Goal: Check status: Check status

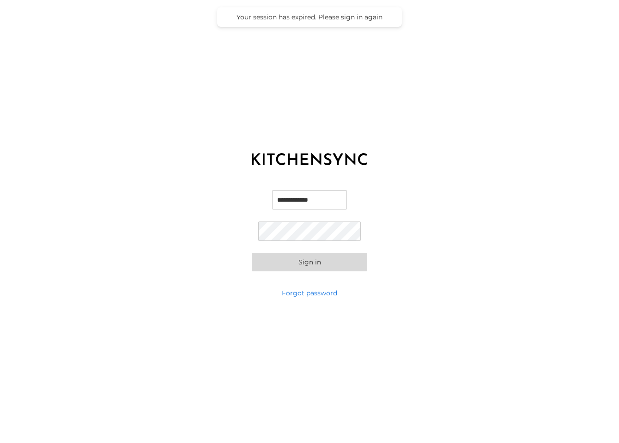
click at [322, 271] on div "**********" at bounding box center [309, 230] width 619 height 115
click at [315, 265] on button "Sign in" at bounding box center [309, 262] width 115 height 18
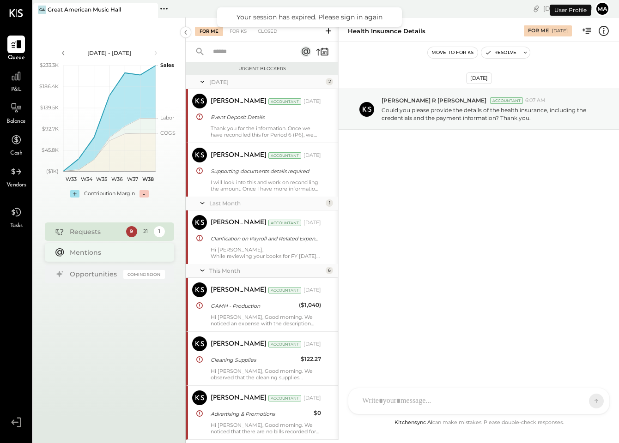
scroll to position [432, 0]
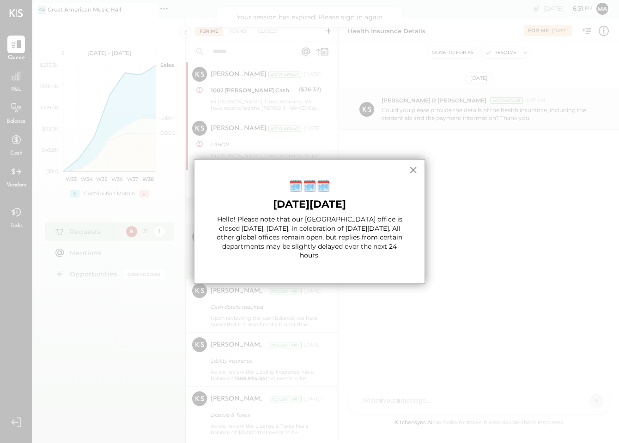
click at [416, 169] on button "×" at bounding box center [413, 170] width 9 height 15
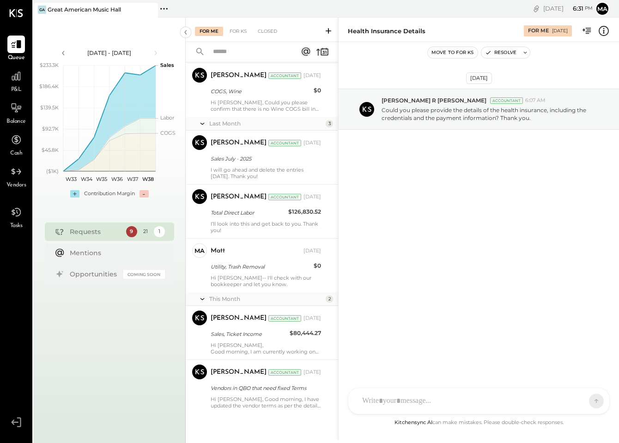
scroll to position [515, 0]
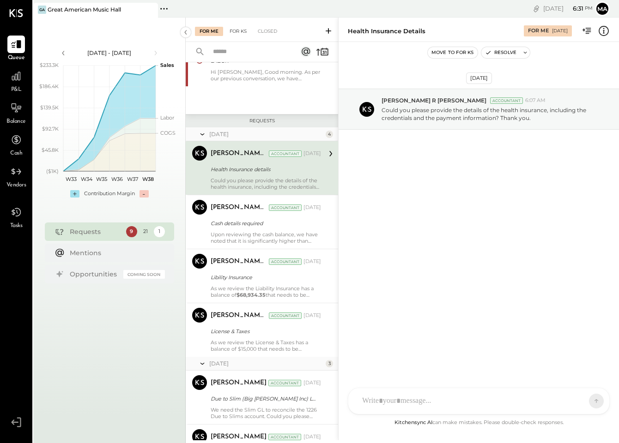
click at [245, 31] on div "For KS" at bounding box center [238, 31] width 26 height 9
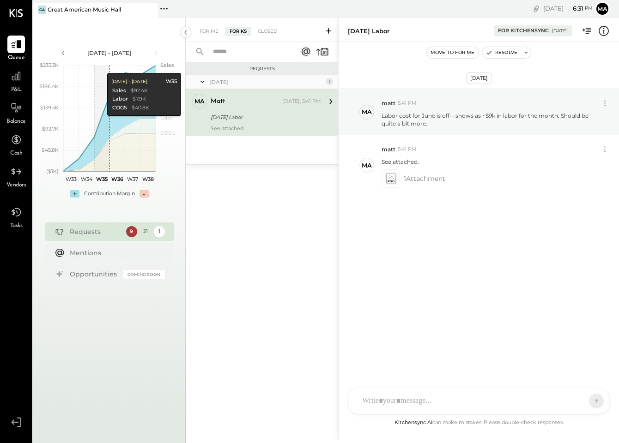
click at [312, 257] on div "Requests [DATE] 1 ma matt Owner matt [DATE], 5:41 PM [DATE] Labor See attached." at bounding box center [262, 239] width 152 height 355
